Goal: Check status: Check status

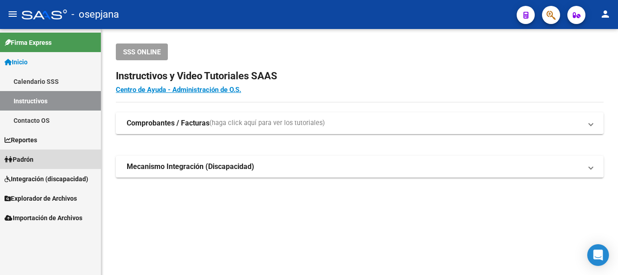
click at [30, 158] on span "Padrón" at bounding box center [19, 159] width 29 height 10
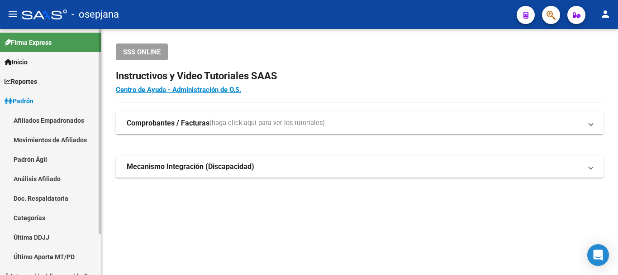
click at [38, 177] on link "Análisis Afiliado" at bounding box center [50, 178] width 101 height 19
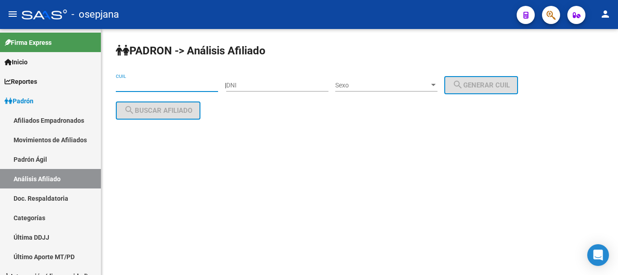
click at [124, 85] on input "CUIL" at bounding box center [167, 85] width 102 height 8
paste input "20-20067089-3"
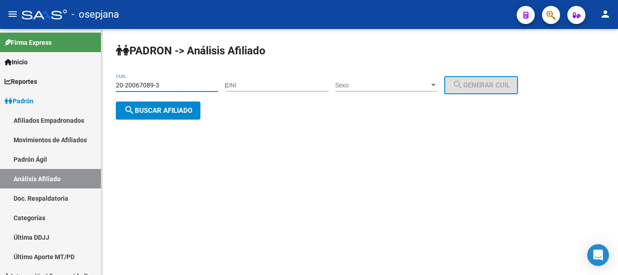
type input "20-20067089-3"
click at [149, 110] on span "search Buscar afiliado" at bounding box center [158, 110] width 68 height 8
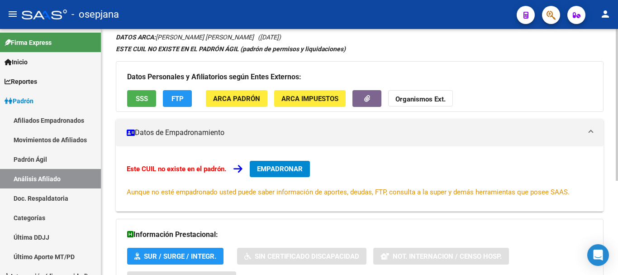
scroll to position [153, 0]
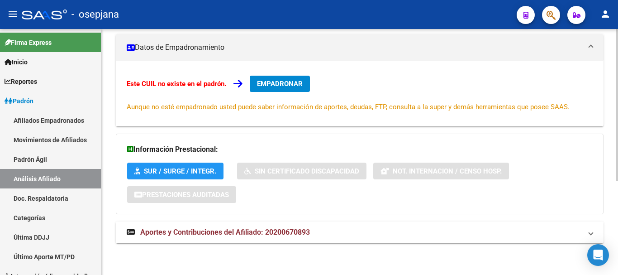
click at [207, 232] on span "Aportes y Contribuciones del Afiliado: 20200670893" at bounding box center [225, 232] width 170 height 9
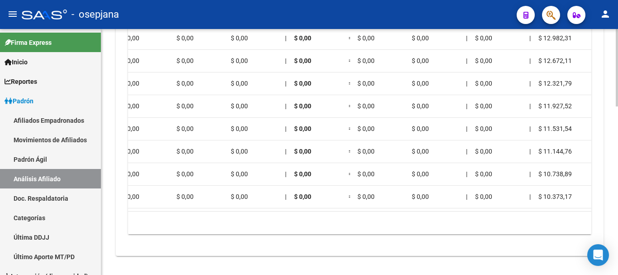
scroll to position [0, 994]
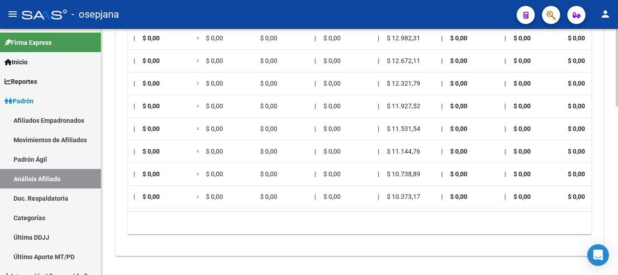
click at [483, 220] on div "9 total 1" at bounding box center [360, 222] width 464 height 23
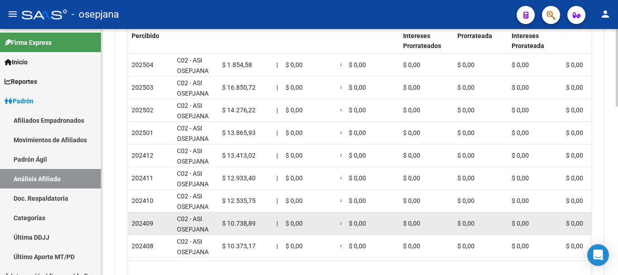
scroll to position [535, 0]
